Goal: Task Accomplishment & Management: Complete application form

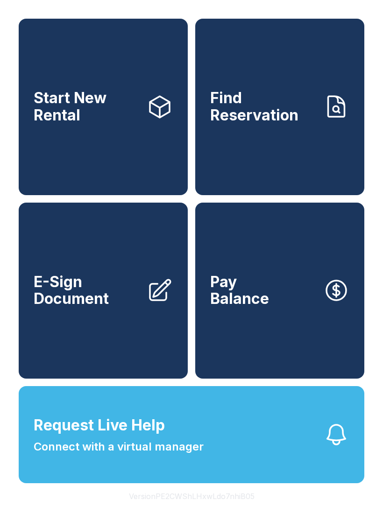
click at [85, 295] on span "E-Sign Document" at bounding box center [86, 291] width 105 height 34
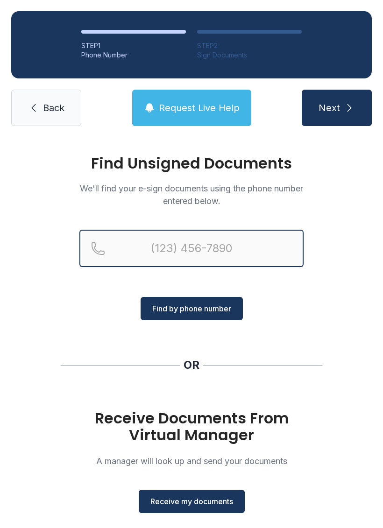
click at [245, 248] on input "Reservation phone number" at bounding box center [191, 248] width 224 height 37
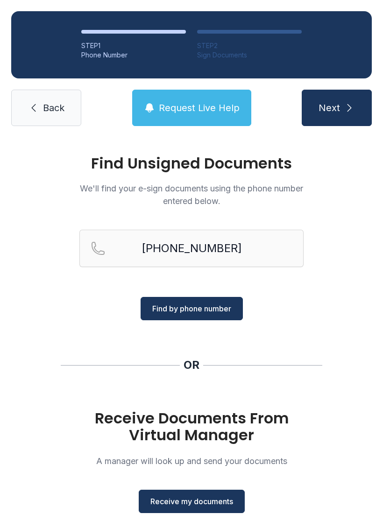
click at [213, 305] on span "Find by phone number" at bounding box center [191, 308] width 79 height 11
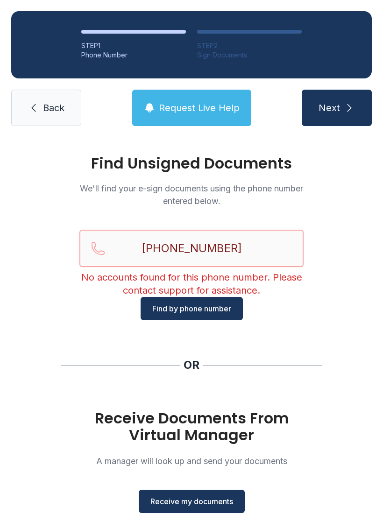
click at [264, 245] on input "[PHONE_NUMBER]" at bounding box center [191, 248] width 224 height 37
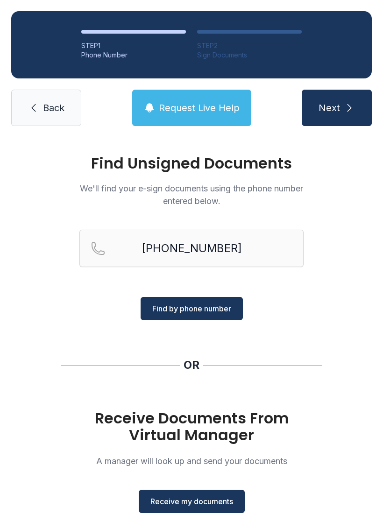
click at [212, 309] on span "Find by phone number" at bounding box center [191, 308] width 79 height 11
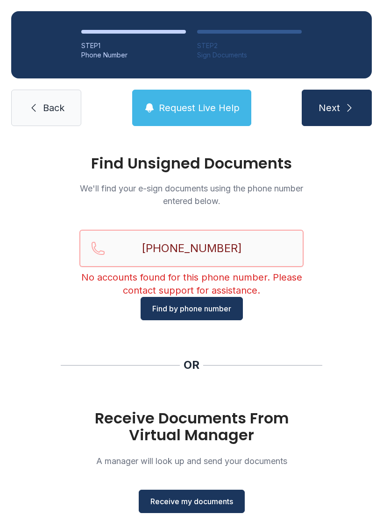
click at [218, 235] on input "[PHONE_NUMBER]" at bounding box center [191, 248] width 224 height 37
click at [197, 250] on input "[PHONE_NUMBER]" at bounding box center [191, 248] width 224 height 37
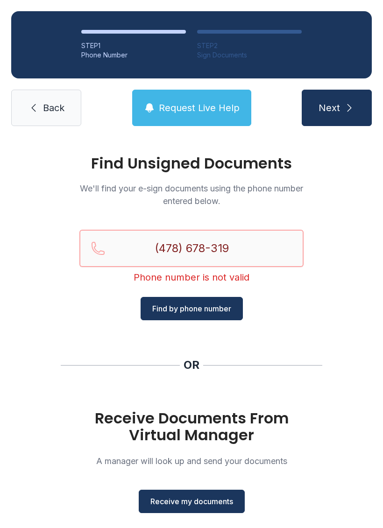
type input "[PHONE_NUMBER]"
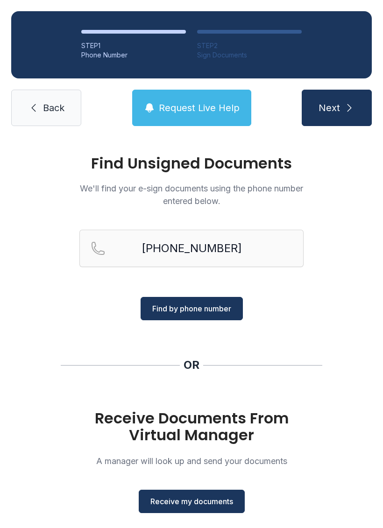
click at [210, 306] on span "Find by phone number" at bounding box center [191, 308] width 79 height 11
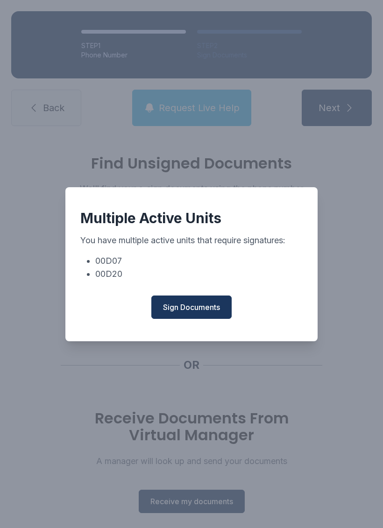
click at [211, 313] on span "Sign Documents" at bounding box center [191, 307] width 57 height 11
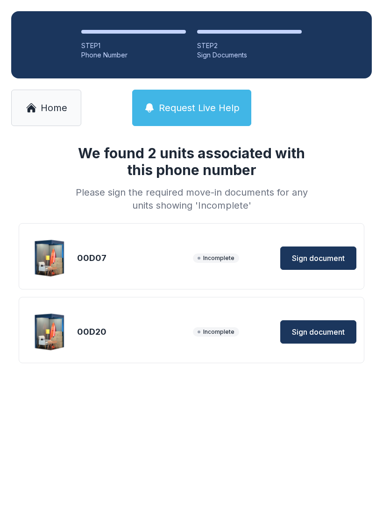
click at [336, 251] on button "Sign document" at bounding box center [318, 257] width 76 height 23
click at [48, 95] on link "Home" at bounding box center [46, 108] width 70 height 36
